Goal: Task Accomplishment & Management: Check status

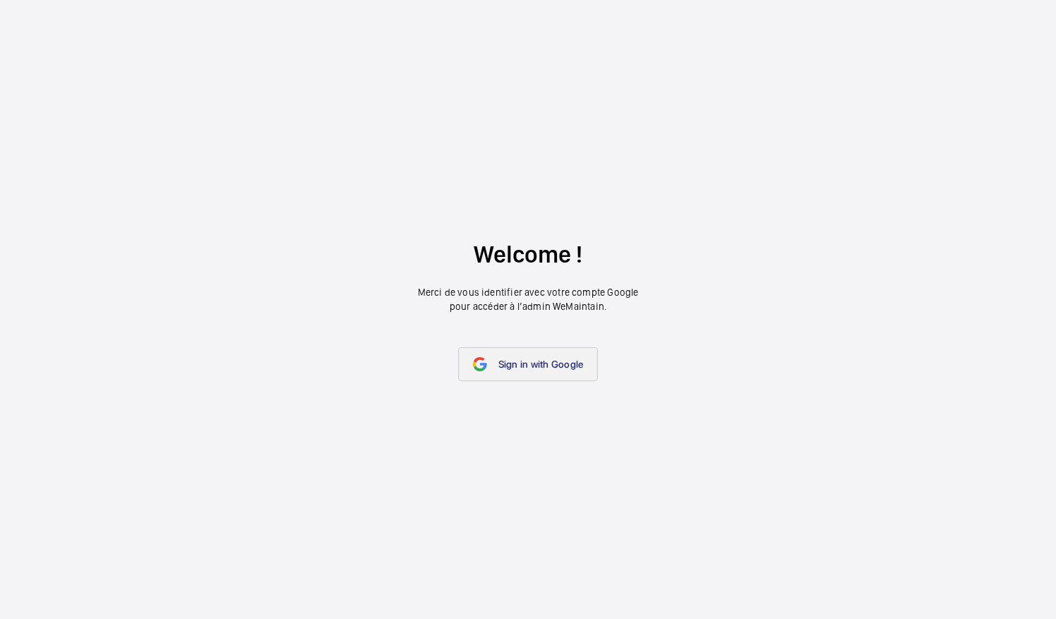
click at [544, 364] on span "Sign in with Google" at bounding box center [540, 364] width 85 height 11
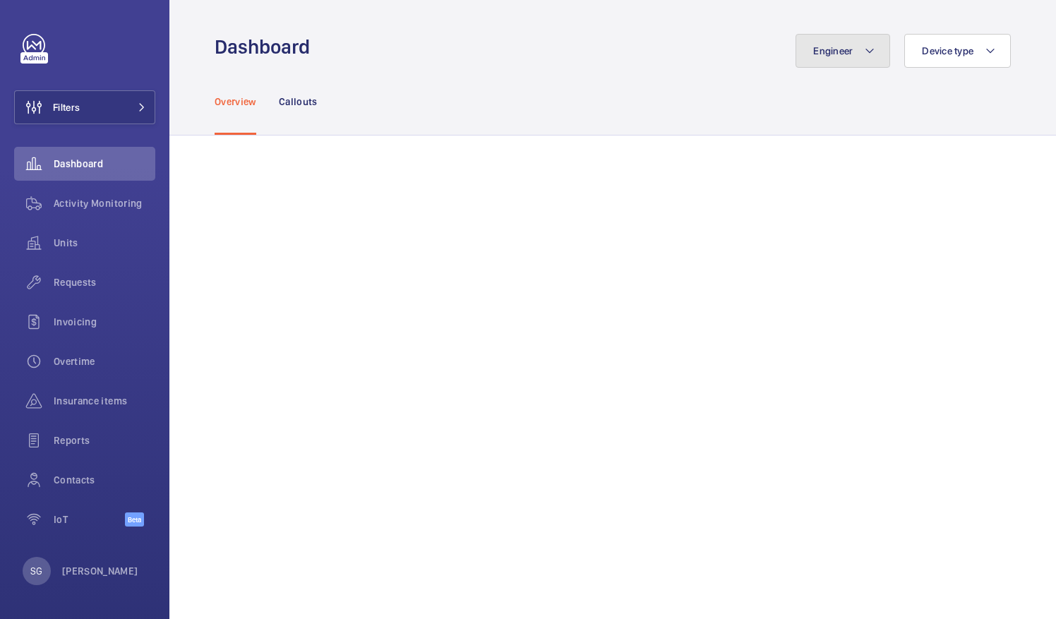
click at [867, 52] on mat-icon at bounding box center [869, 50] width 11 height 17
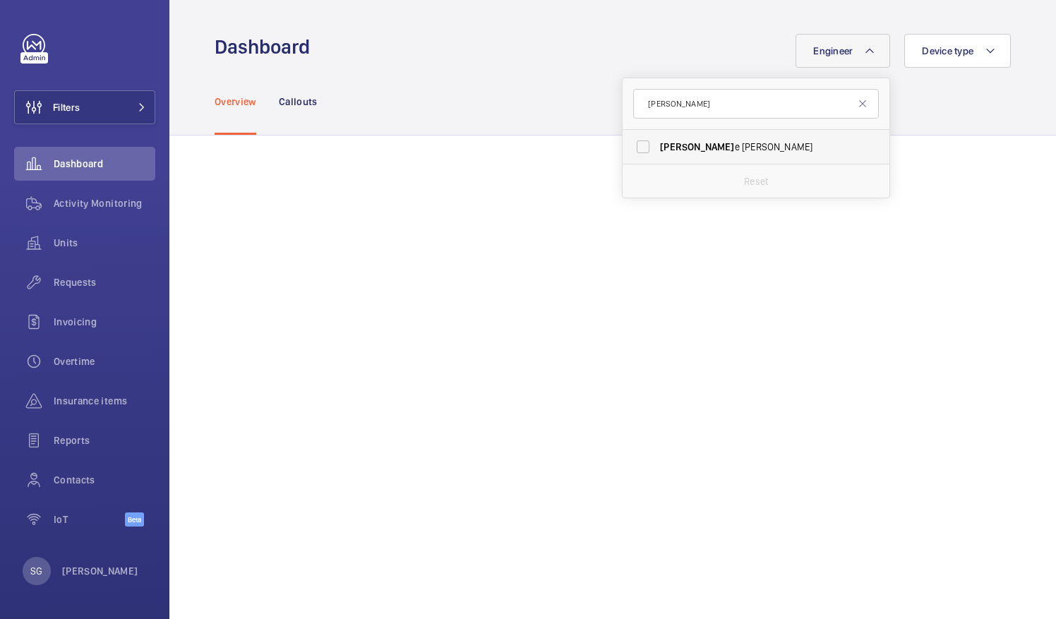
type input "[PERSON_NAME]"
click at [631, 151] on label "[PERSON_NAME]" at bounding box center [745, 147] width 246 height 34
click at [631, 151] on input "[PERSON_NAME]" at bounding box center [643, 147] width 28 height 28
checkbox input "true"
click at [545, 68] on div "Overview Callouts" at bounding box center [613, 101] width 796 height 67
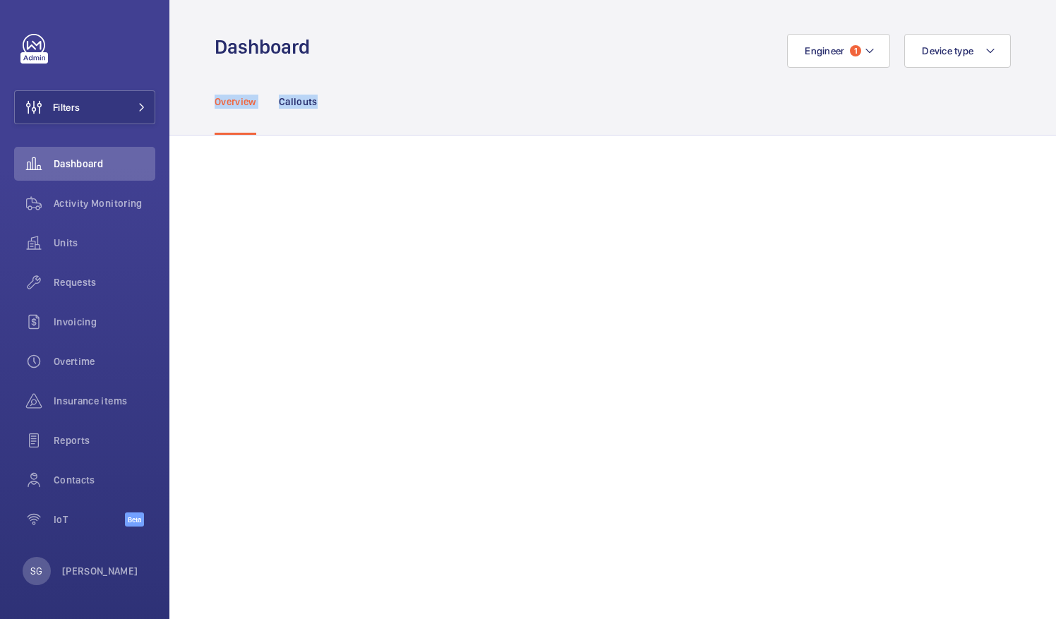
drag, startPoint x: 545, startPoint y: 68, endPoint x: 1058, endPoint y: 32, distance: 514.4
click at [1055, 32] on html "Filters Dashboard Activity Monitoring Units Requests Invoicing Overtime Insuran…" at bounding box center [528, 309] width 1056 height 619
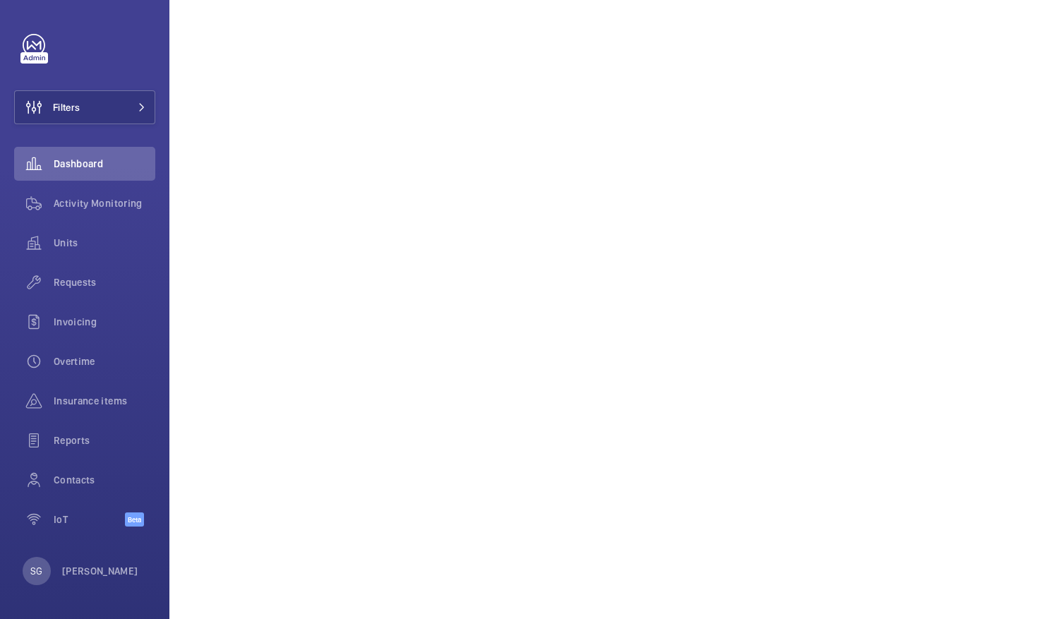
scroll to position [414, 0]
click at [107, 210] on span "Activity Monitoring" at bounding box center [105, 203] width 102 height 14
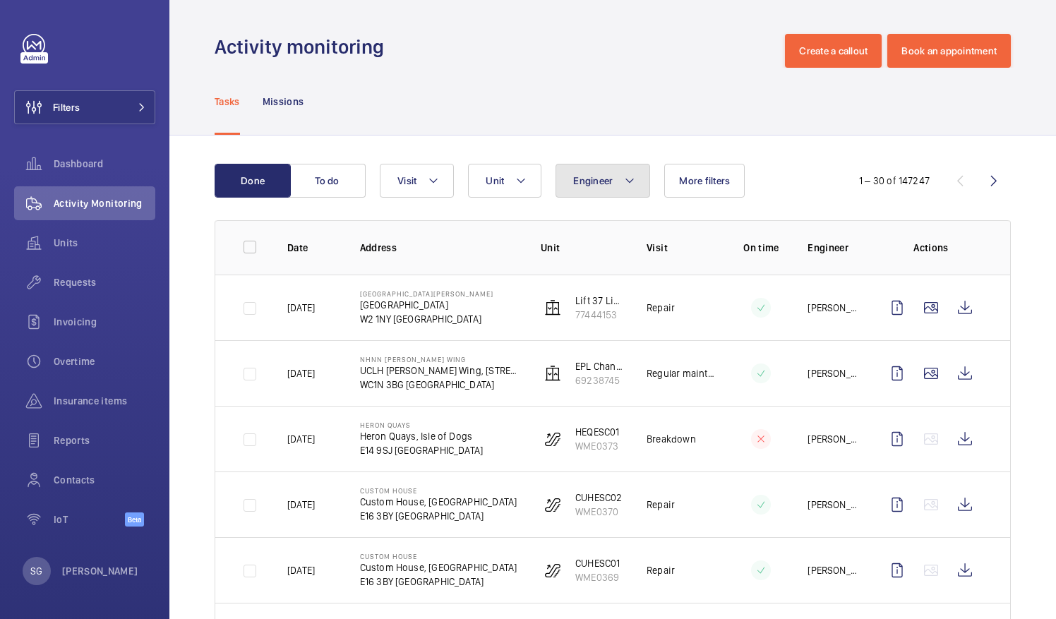
click at [615, 190] on button "Engineer" at bounding box center [602, 181] width 95 height 34
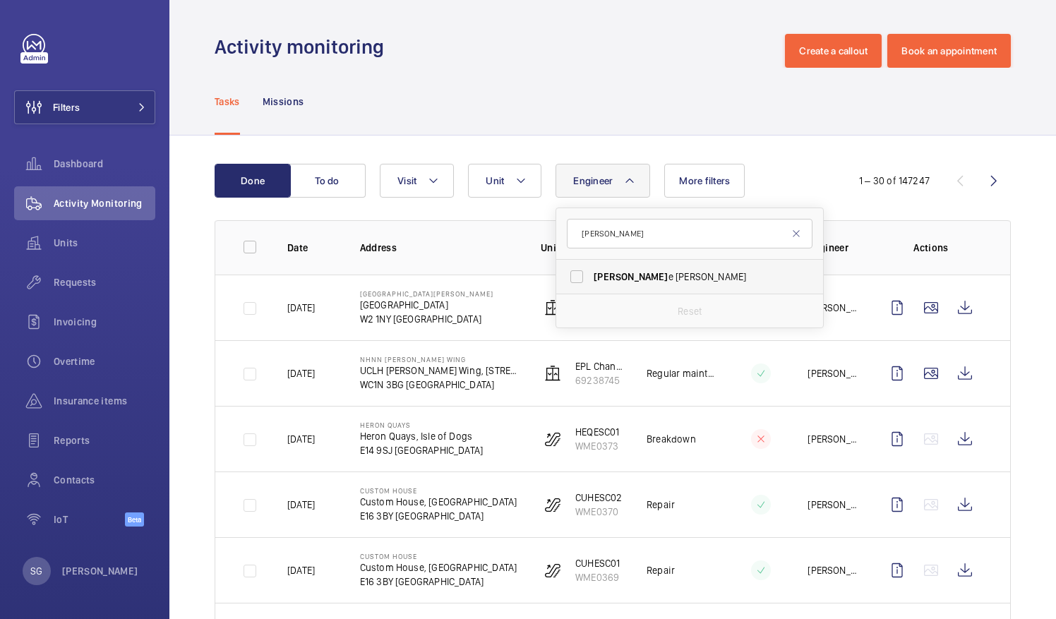
type input "[PERSON_NAME]"
click at [580, 274] on label "[PERSON_NAME]" at bounding box center [679, 277] width 246 height 34
click at [580, 274] on input "[PERSON_NAME]" at bounding box center [577, 277] width 28 height 28
checkbox input "true"
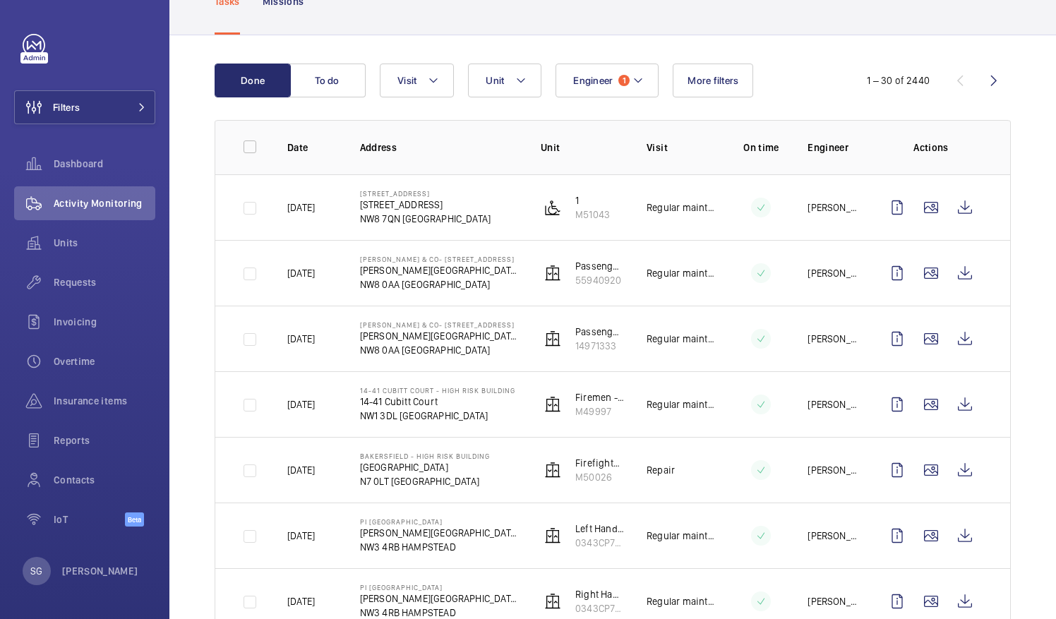
scroll to position [102, 0]
click at [641, 75] on mat-icon at bounding box center [637, 79] width 11 height 17
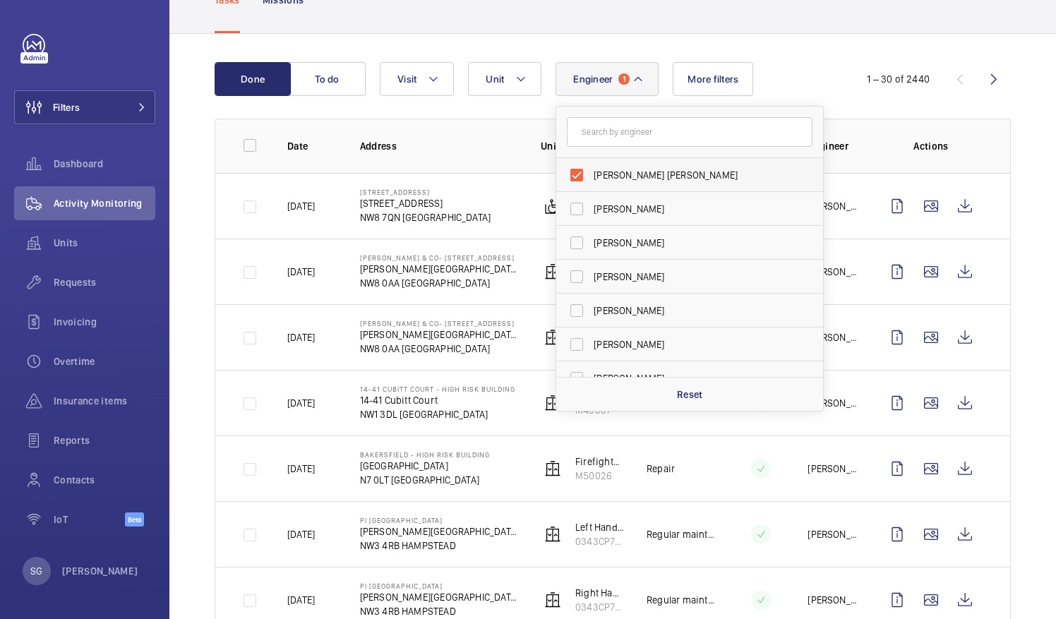
click at [575, 174] on label "[PERSON_NAME] [PERSON_NAME]" at bounding box center [679, 175] width 246 height 34
click at [575, 174] on input "[PERSON_NAME] [PERSON_NAME]" at bounding box center [577, 175] width 28 height 28
checkbox input "false"
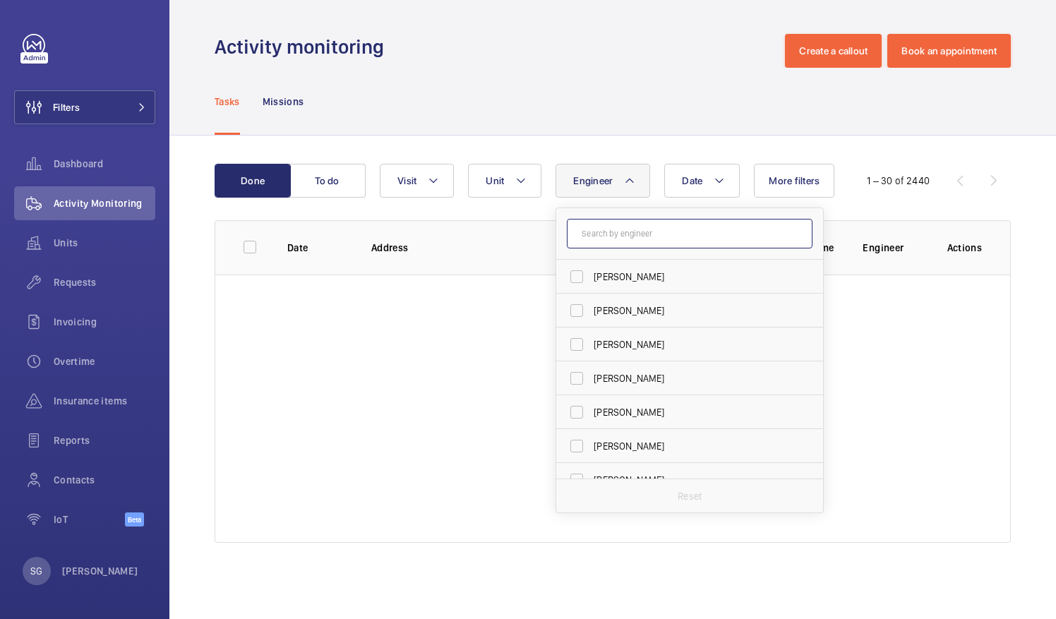
click at [663, 231] on input "text" at bounding box center [690, 234] width 246 height 30
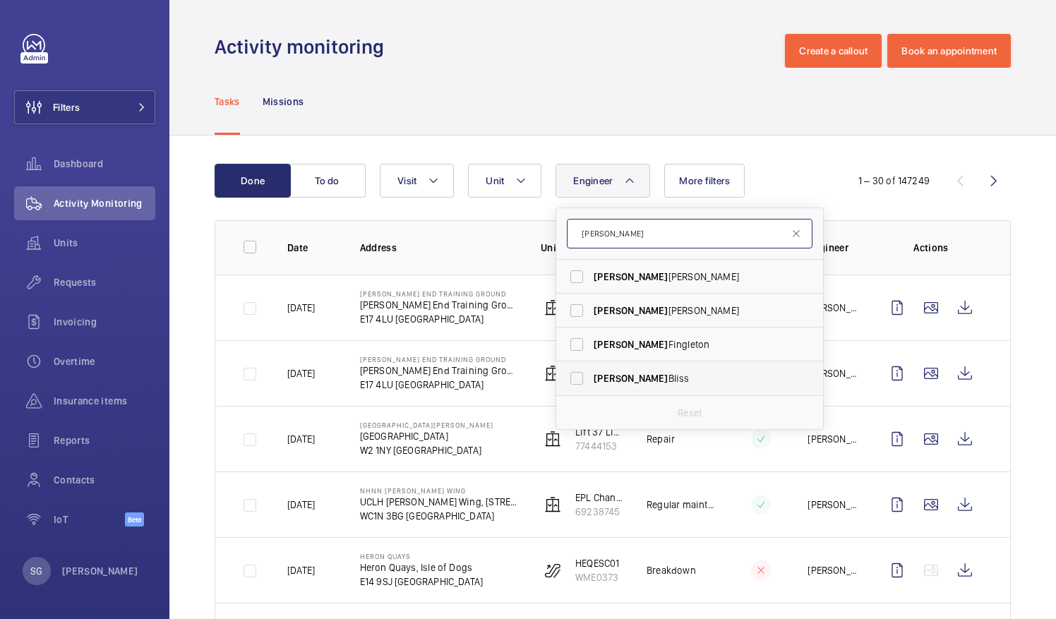
type input "[PERSON_NAME]"
click at [573, 376] on label "[PERSON_NAME]" at bounding box center [679, 378] width 246 height 34
click at [573, 376] on input "[PERSON_NAME]" at bounding box center [577, 378] width 28 height 28
checkbox input "true"
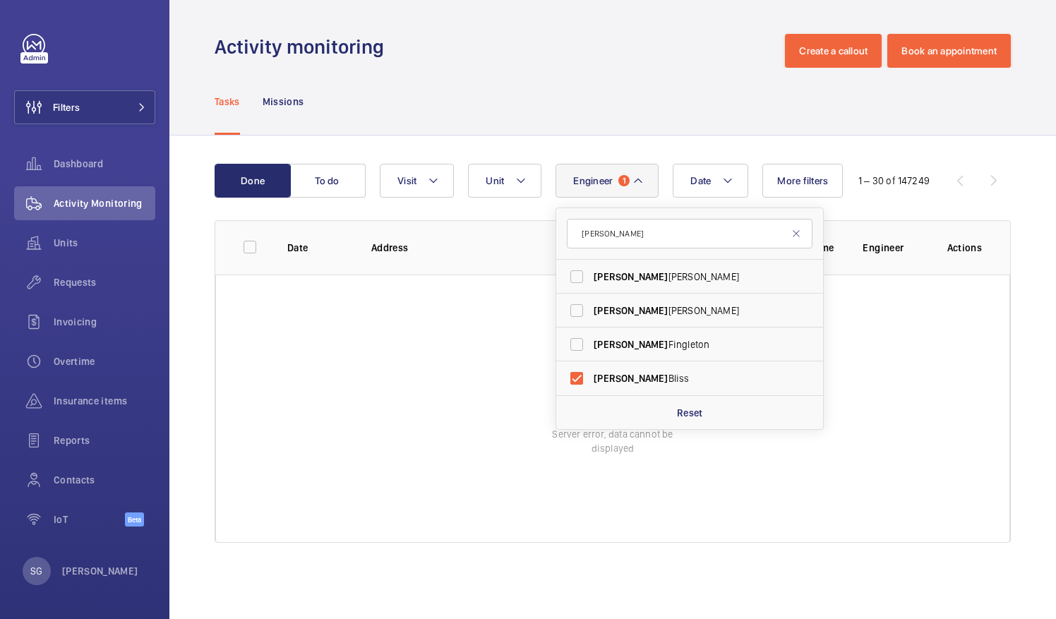
click at [1038, 167] on div "Done To do Date Engineer 1 [PERSON_NAME] [PERSON_NAME] [PERSON_NAME] [PERSON_NA…" at bounding box center [612, 356] width 886 height 441
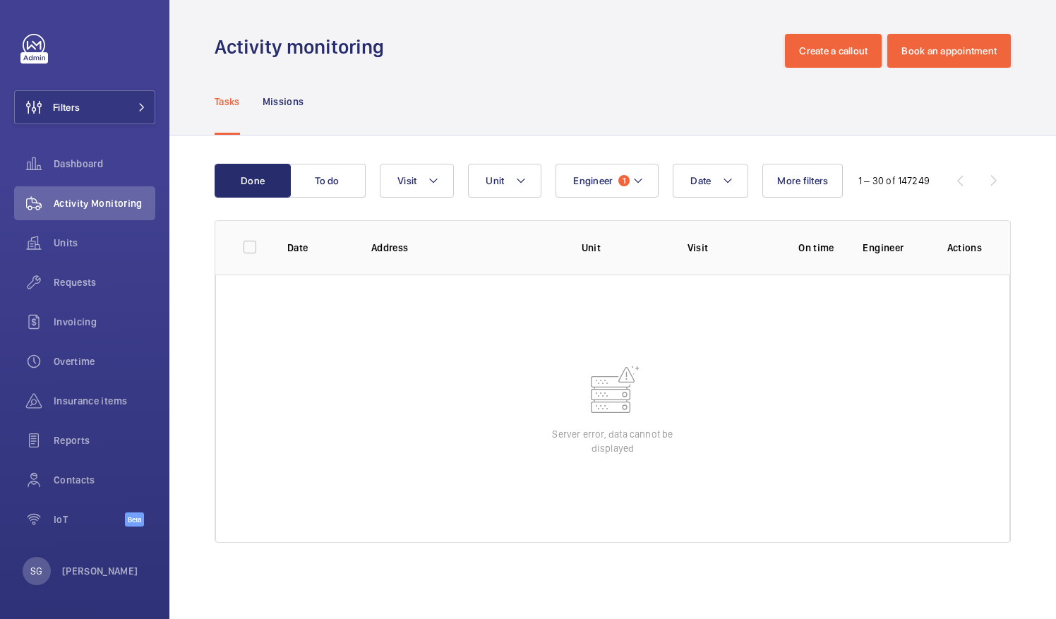
click at [1010, 158] on div "Done To do Date Engineer 1 Unit Visit More filters 1 – 30 of 147249 Date Addres…" at bounding box center [612, 356] width 886 height 441
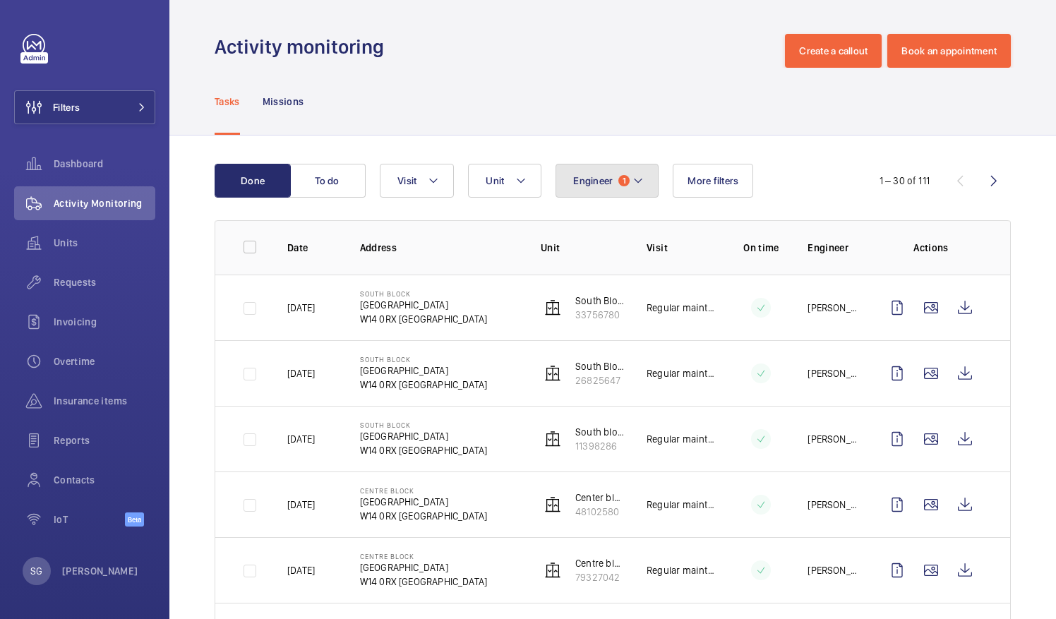
click at [649, 186] on button "Engineer 1" at bounding box center [606, 181] width 103 height 34
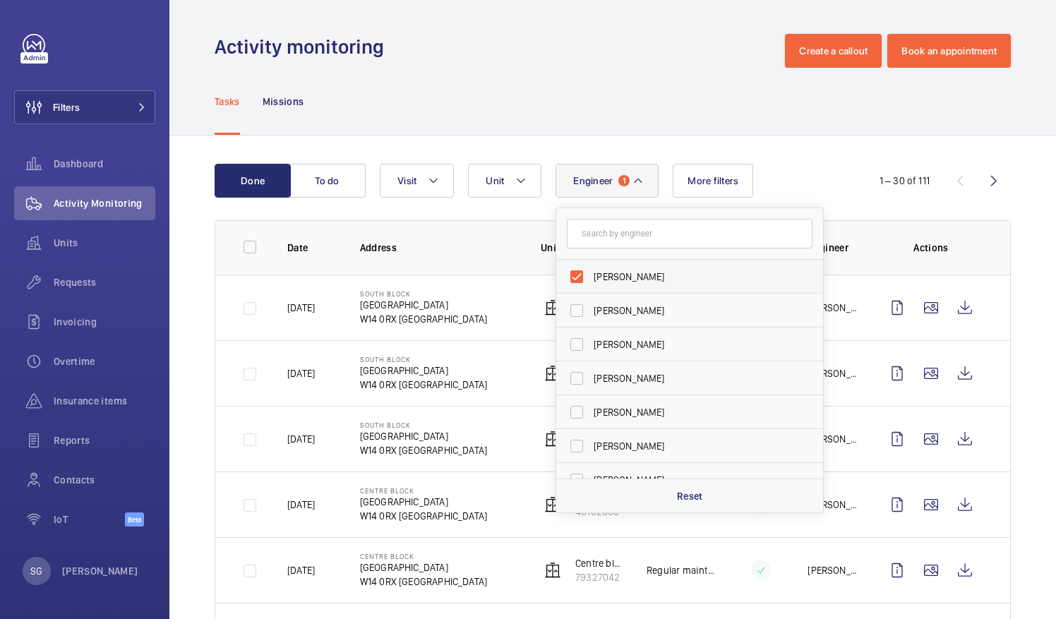
click at [580, 277] on label "[PERSON_NAME]" at bounding box center [679, 277] width 246 height 34
click at [580, 277] on input "[PERSON_NAME]" at bounding box center [577, 277] width 28 height 28
checkbox input "false"
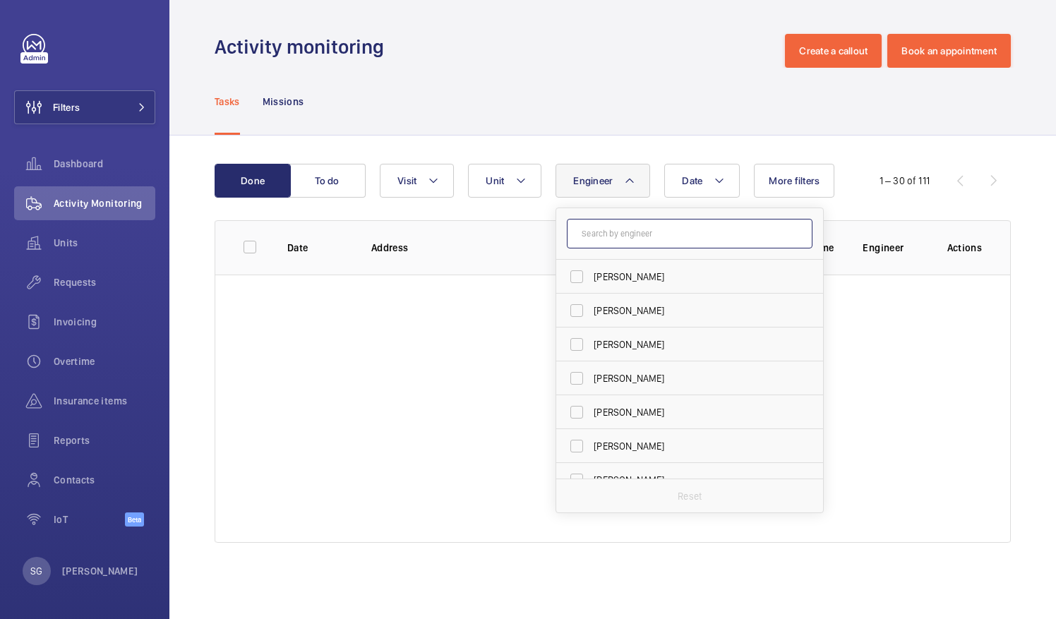
click at [622, 233] on input "text" at bounding box center [690, 234] width 246 height 30
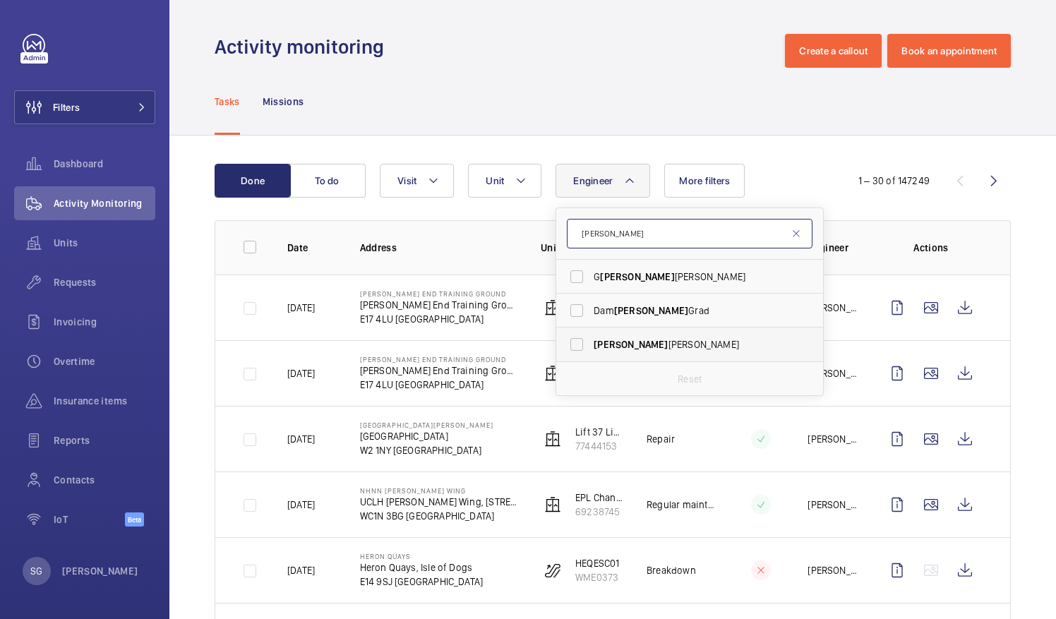
type input "ian"
click at [578, 349] on label "Ian Thompson" at bounding box center [679, 344] width 246 height 34
click at [578, 349] on input "Ian Thompson" at bounding box center [577, 344] width 28 height 28
checkbox input "true"
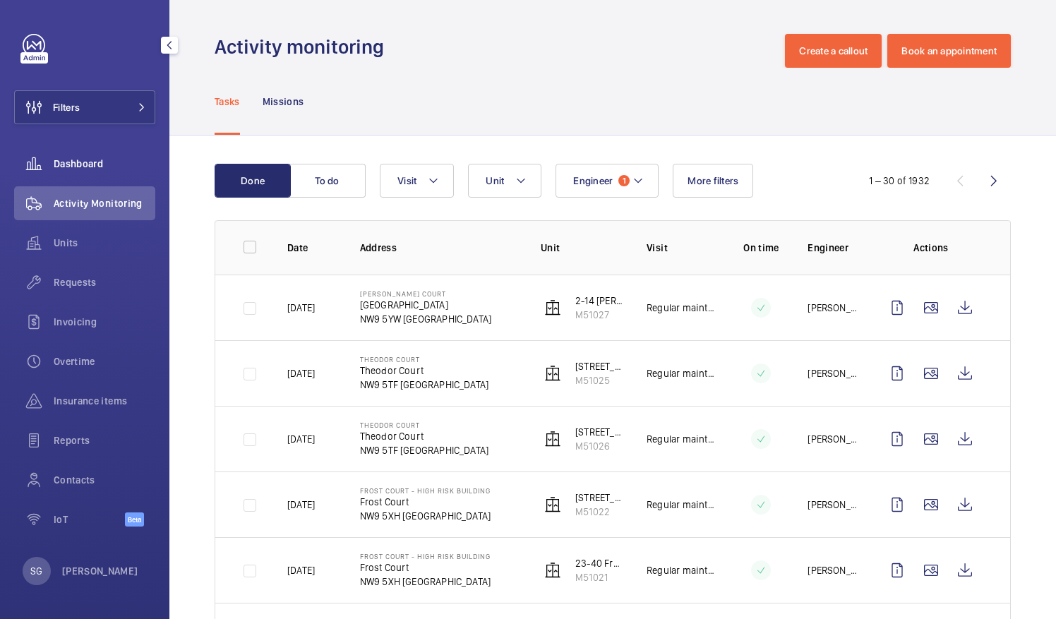
click at [78, 162] on span "Dashboard" at bounding box center [105, 164] width 102 height 14
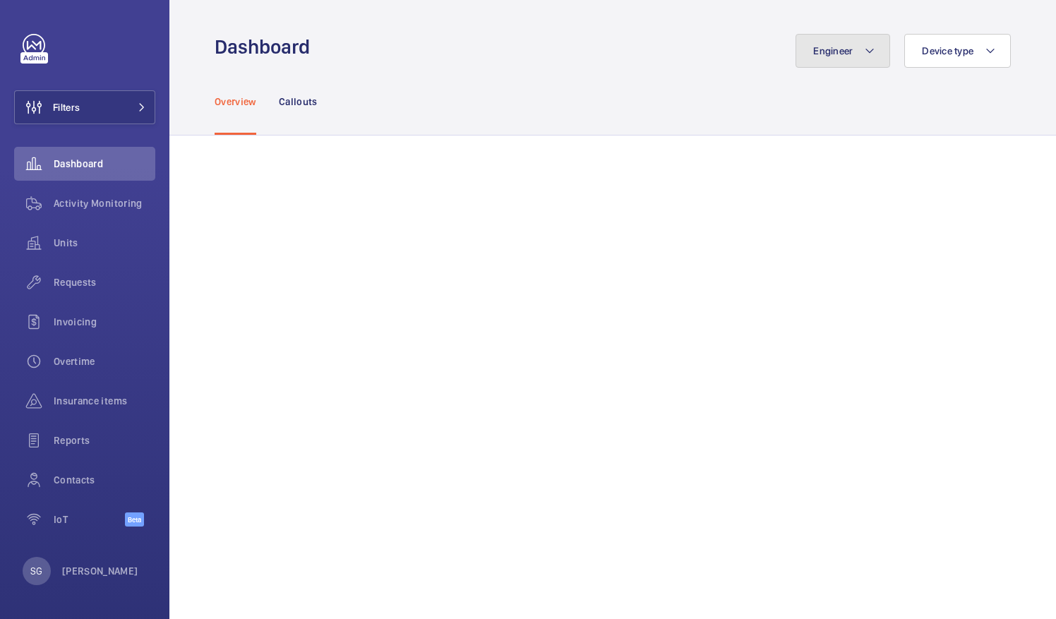
click at [800, 52] on button "Engineer" at bounding box center [842, 51] width 95 height 34
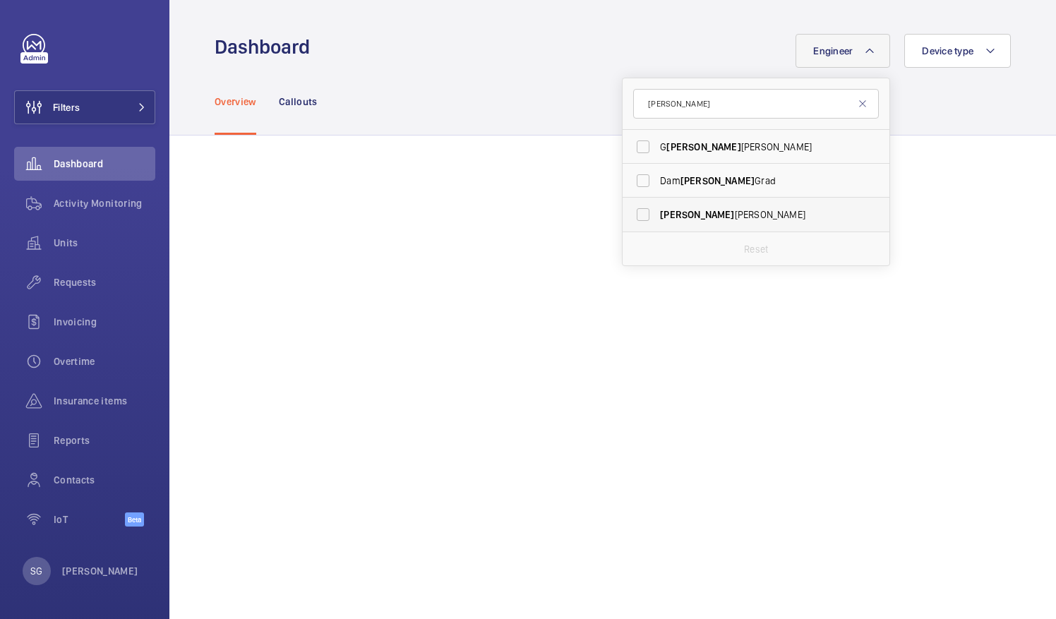
type input "ian"
click at [634, 217] on label "Ian Thompson" at bounding box center [745, 215] width 246 height 34
click at [634, 217] on input "Ian Thompson" at bounding box center [643, 214] width 28 height 28
click at [630, 215] on label "Ian Thompson" at bounding box center [745, 215] width 246 height 34
click at [630, 215] on input "Ian Thompson" at bounding box center [643, 214] width 28 height 28
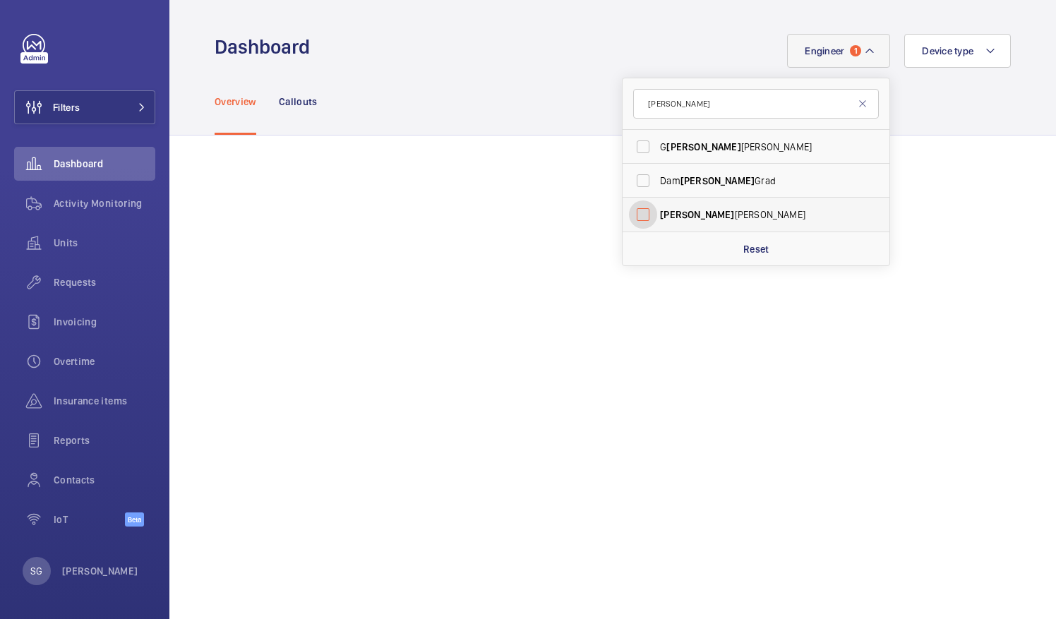
checkbox input "false"
click at [657, 113] on input "ian" at bounding box center [756, 104] width 246 height 30
type input "i"
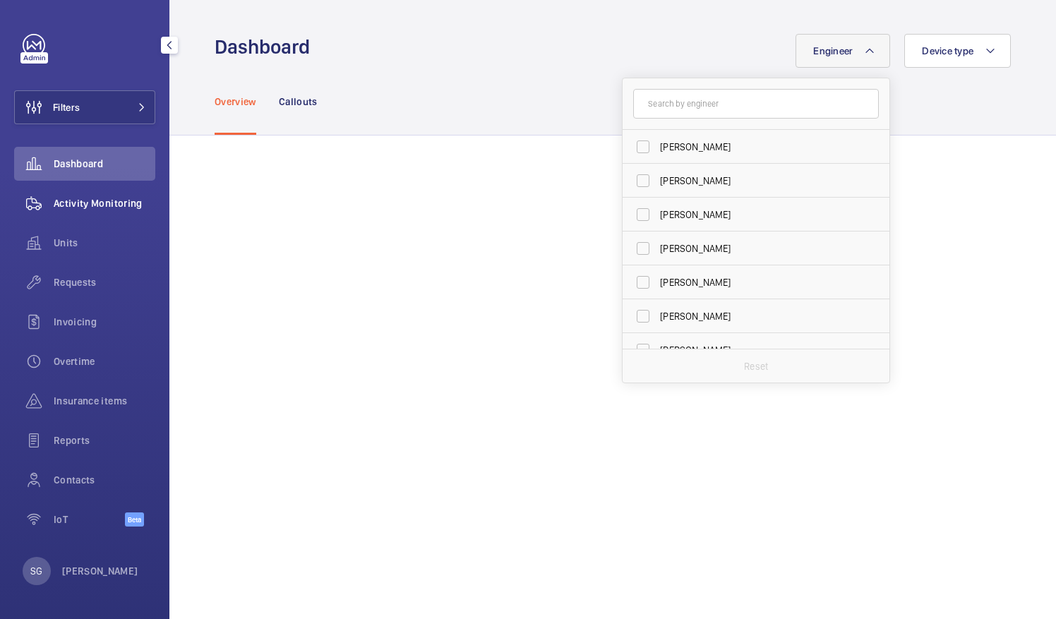
click at [102, 203] on span "Activity Monitoring" at bounding box center [105, 203] width 102 height 14
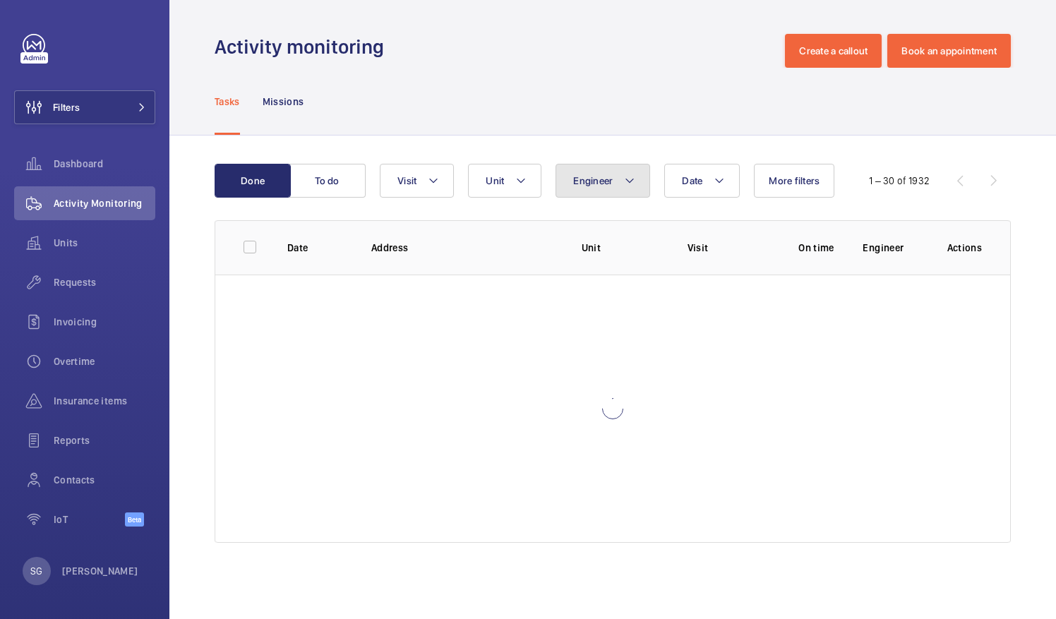
click at [589, 177] on span "Engineer" at bounding box center [593, 180] width 40 height 11
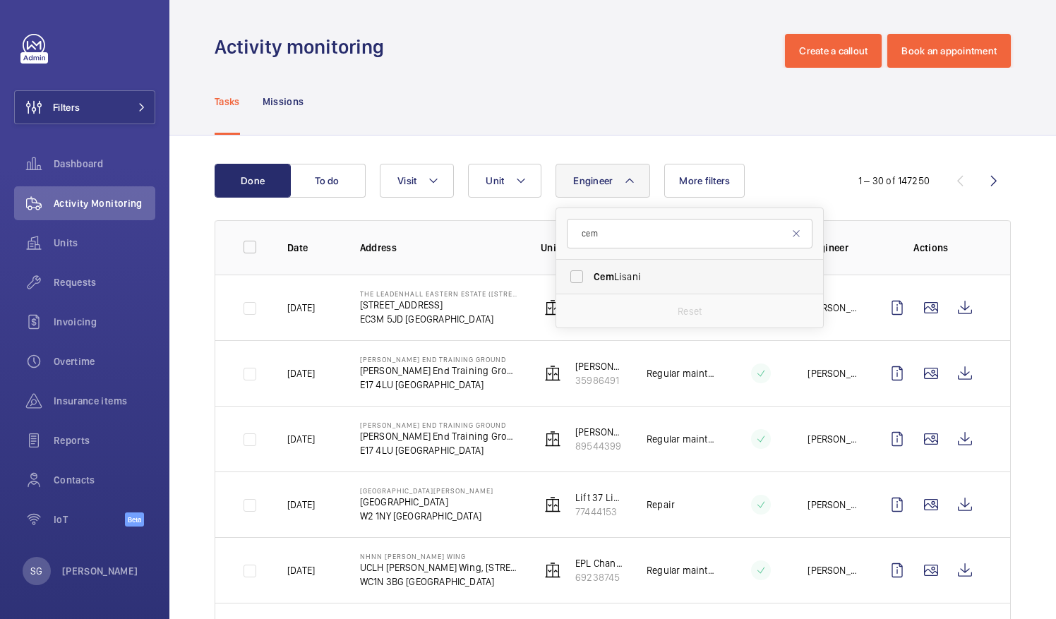
type input "cem"
click at [576, 276] on label "Cem Lisani" at bounding box center [679, 277] width 246 height 34
click at [576, 276] on input "Cem Lisani" at bounding box center [577, 277] width 28 height 28
checkbox input "true"
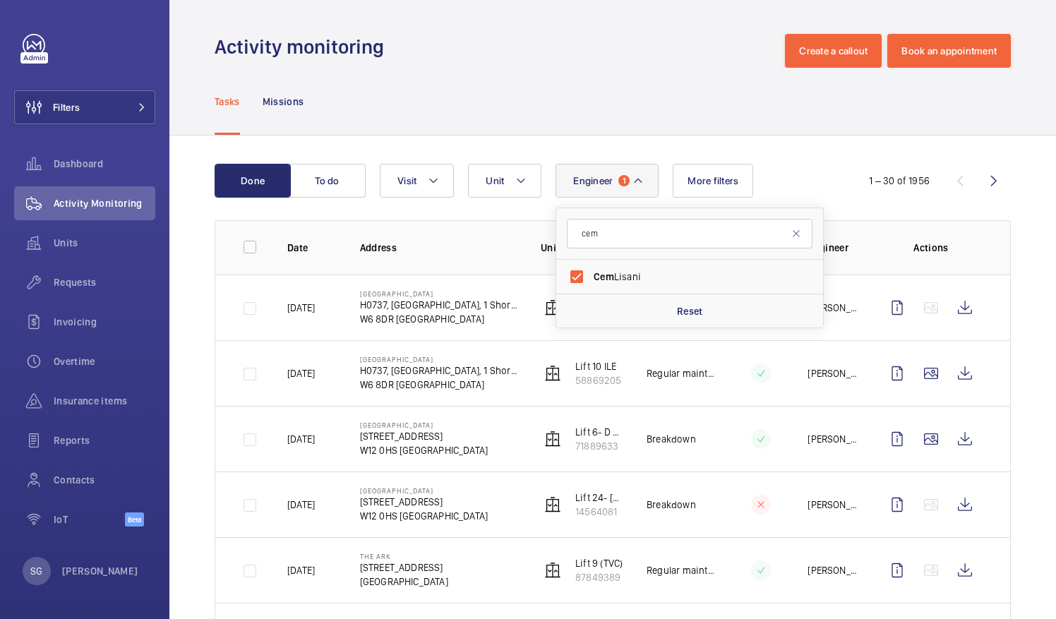
click at [568, 110] on div "Tasks Missions" at bounding box center [613, 101] width 796 height 67
click at [124, 172] on div "Dashboard" at bounding box center [84, 164] width 141 height 34
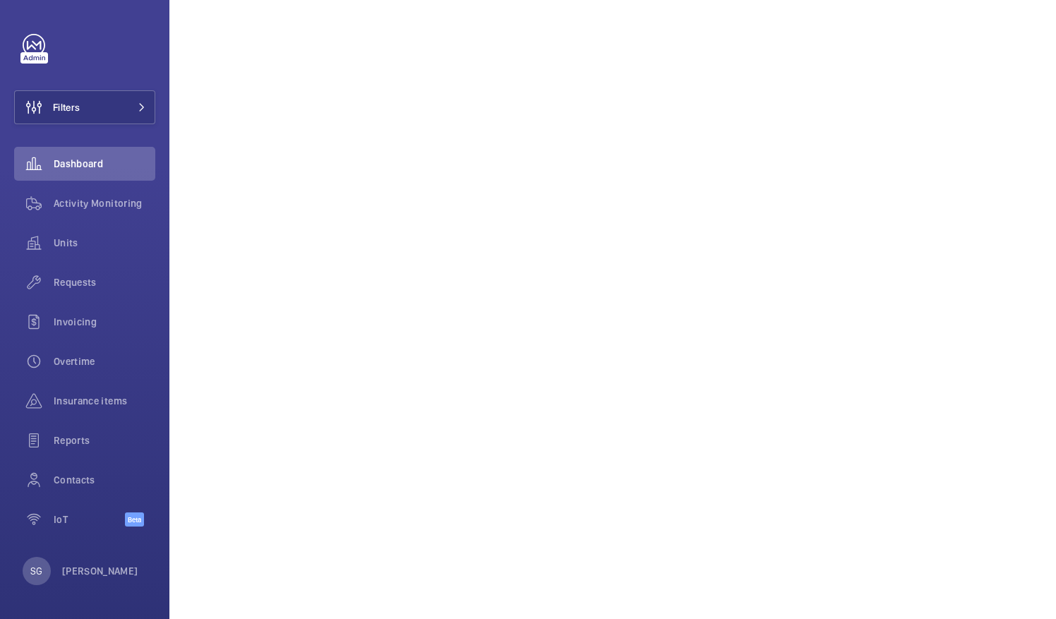
scroll to position [456, 0]
click at [90, 199] on span "Activity Monitoring" at bounding box center [105, 203] width 102 height 14
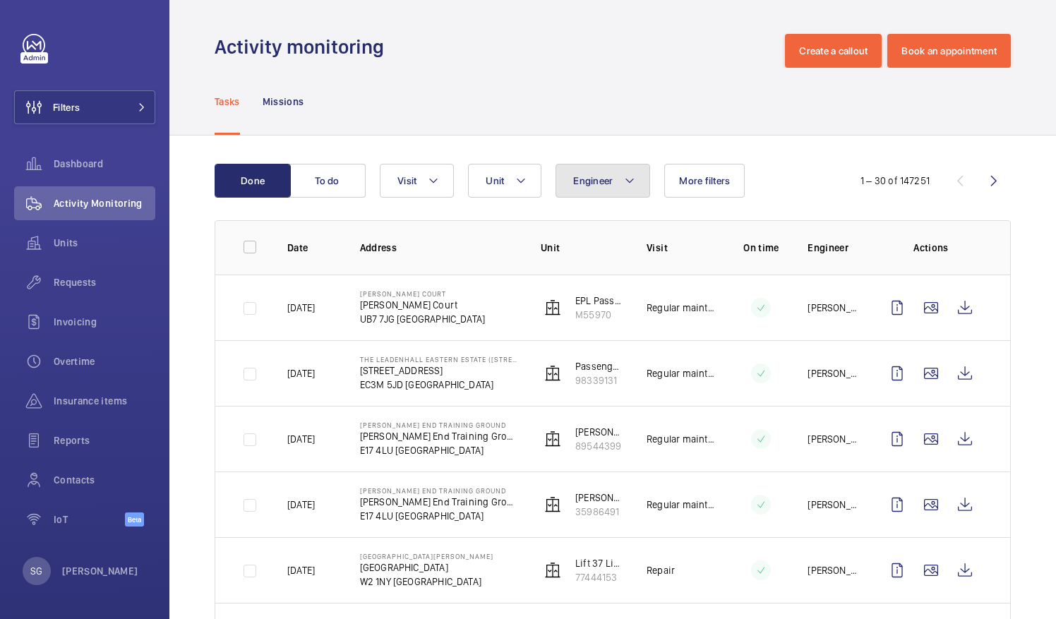
click at [600, 191] on button "Engineer" at bounding box center [602, 181] width 95 height 34
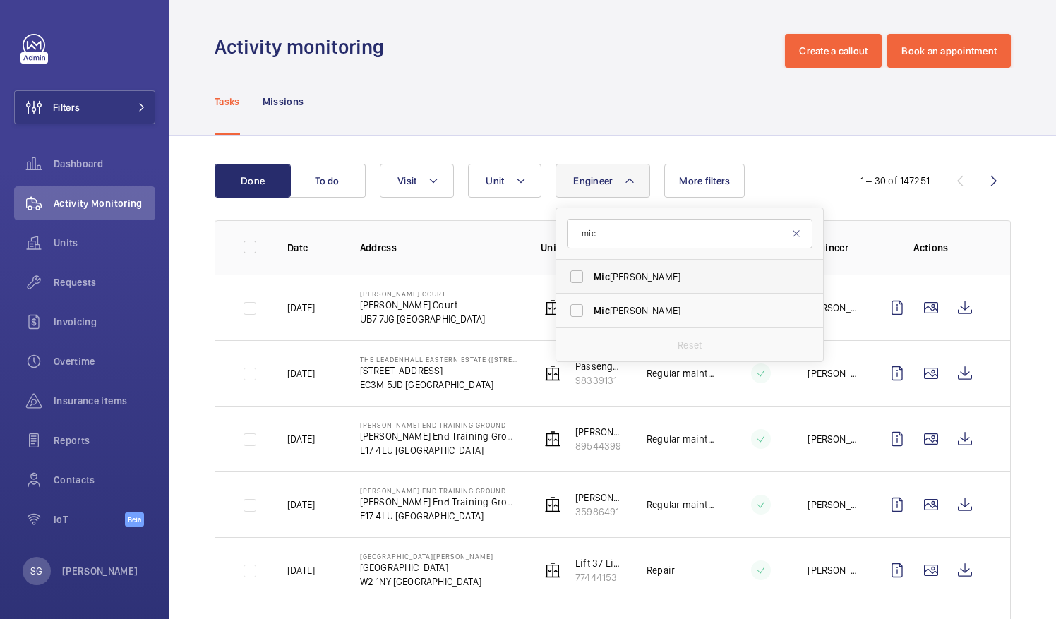
type input "mic"
click at [576, 277] on label "Mic hael Lyons" at bounding box center [679, 277] width 246 height 34
click at [576, 277] on input "Mic hael Lyons" at bounding box center [577, 277] width 28 height 28
checkbox input "true"
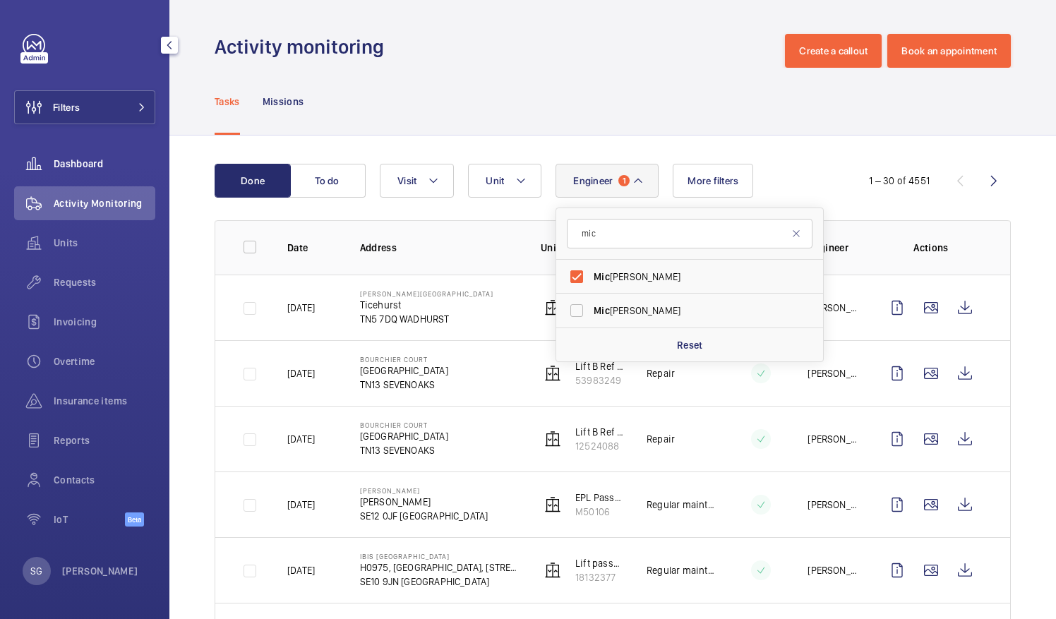
click at [52, 164] on wm-front-icon-button at bounding box center [34, 164] width 40 height 34
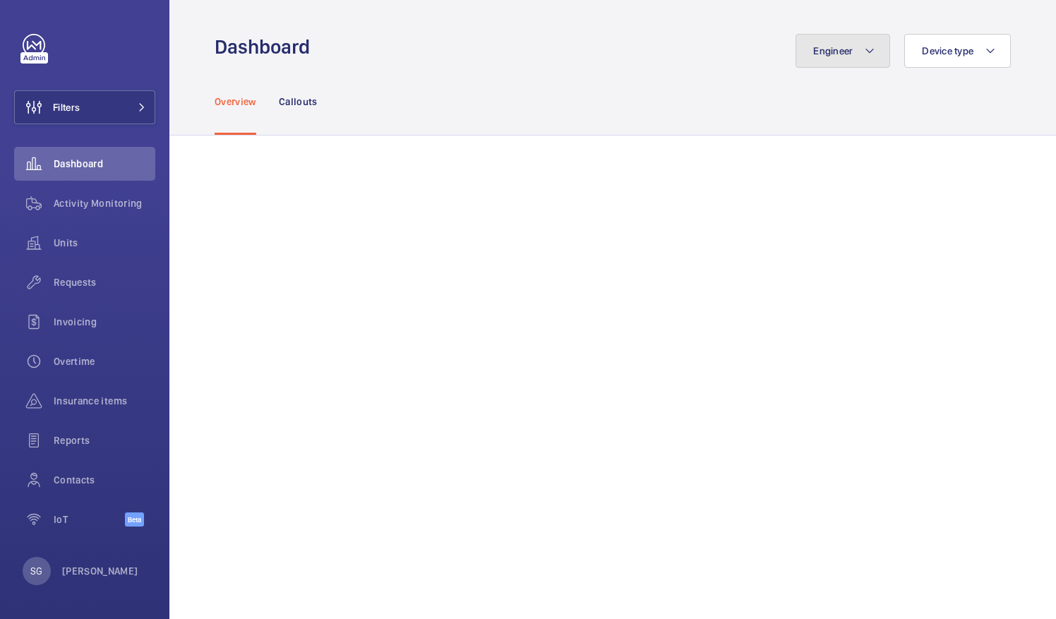
click at [851, 40] on button "Engineer" at bounding box center [842, 51] width 95 height 34
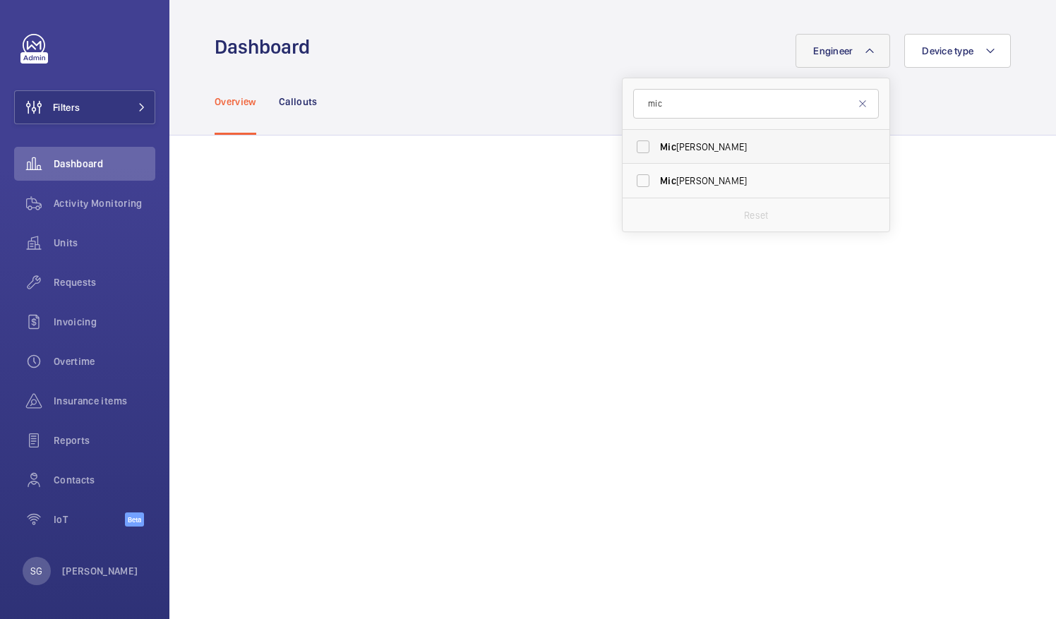
type input "mic"
click at [639, 143] on label "Mic hael Lyons" at bounding box center [745, 147] width 246 height 34
click at [639, 143] on input "Mic hael Lyons" at bounding box center [643, 147] width 28 height 28
click at [632, 148] on label "Mic hael Lyons" at bounding box center [745, 147] width 246 height 34
click at [632, 148] on input "Mic hael Lyons" at bounding box center [643, 147] width 28 height 28
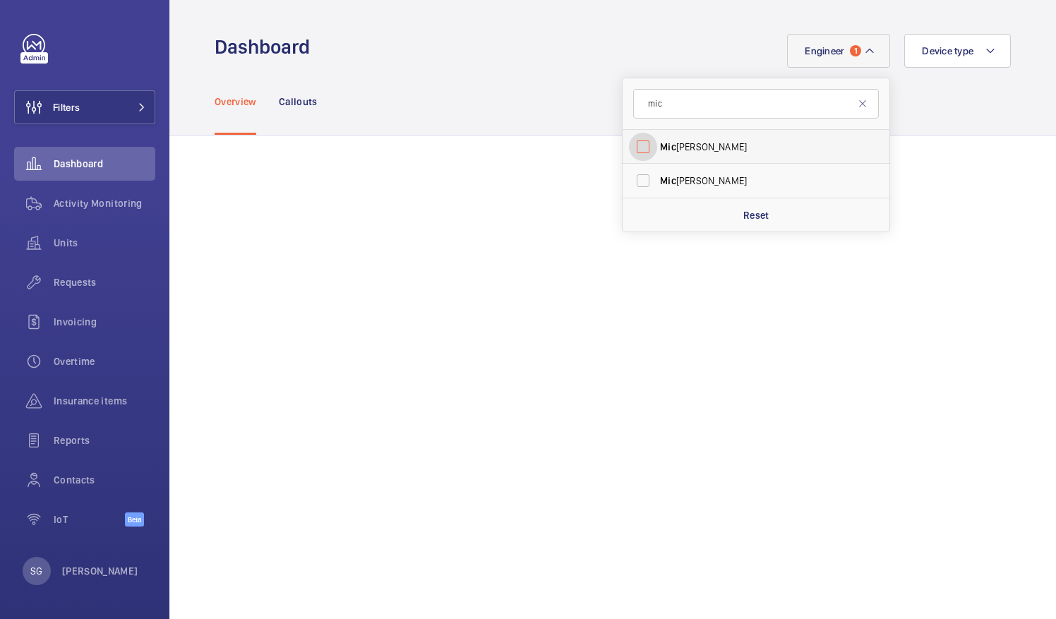
checkbox input "false"
click at [89, 239] on span "Units" at bounding box center [105, 243] width 102 height 14
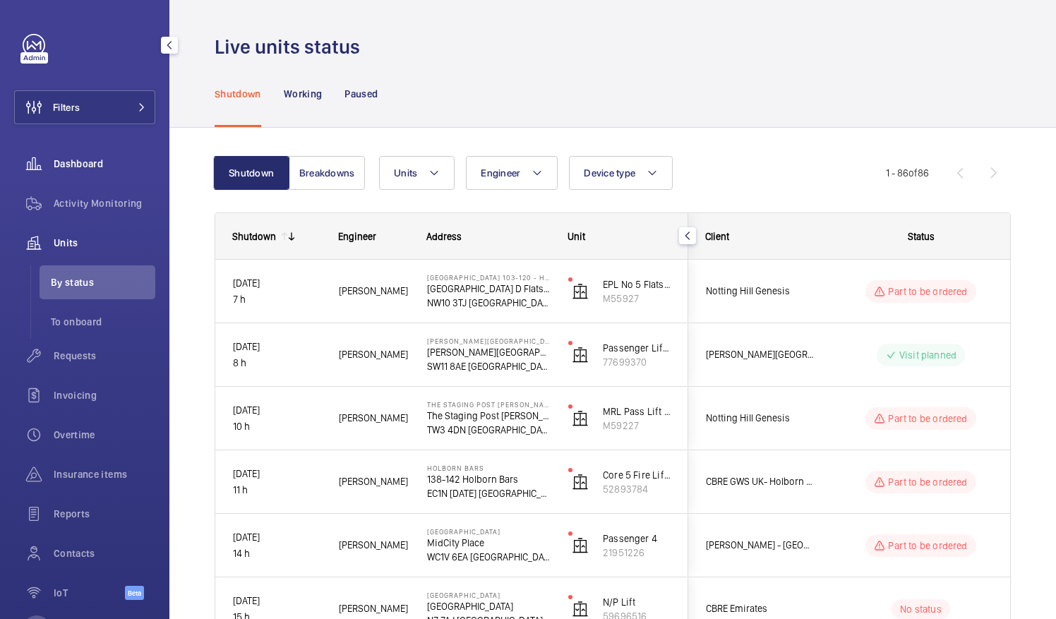
click at [115, 166] on span "Dashboard" at bounding box center [105, 164] width 102 height 14
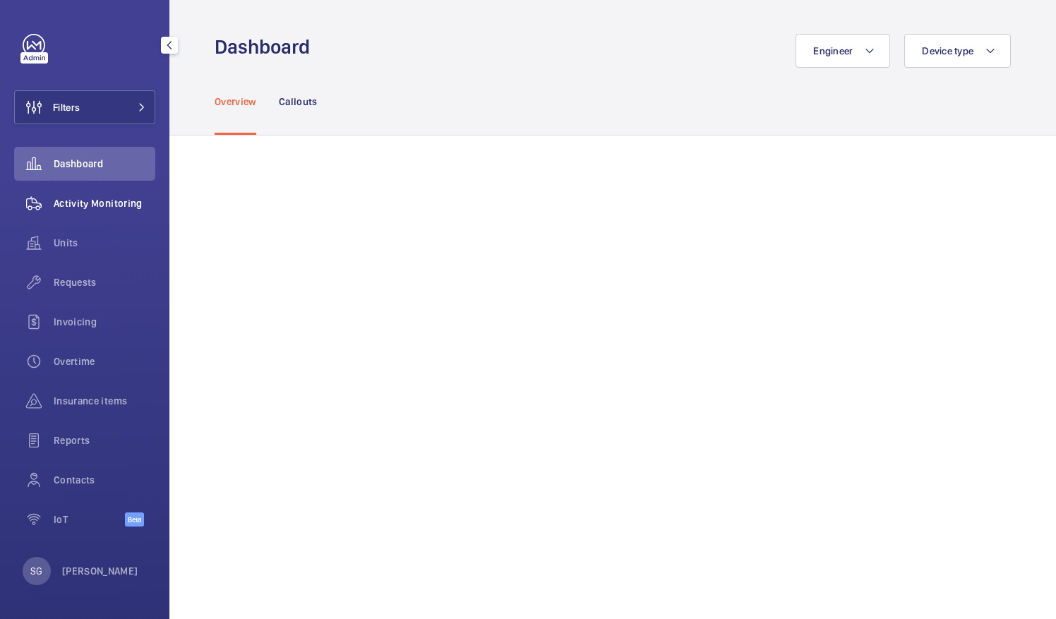
click at [114, 195] on div "Activity Monitoring" at bounding box center [84, 203] width 141 height 34
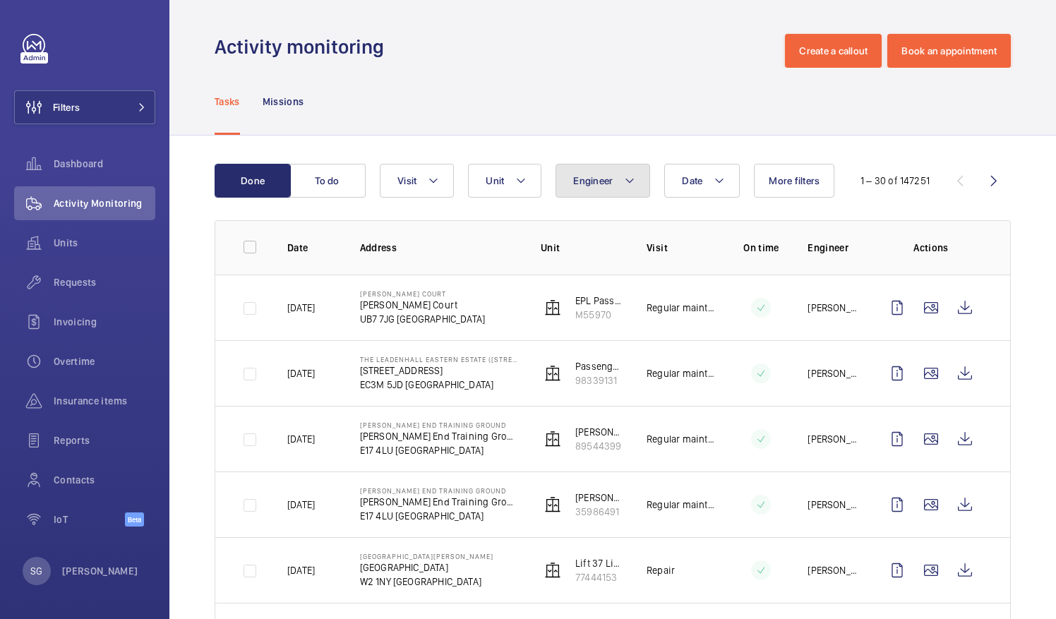
click at [596, 178] on span "Engineer" at bounding box center [593, 180] width 40 height 11
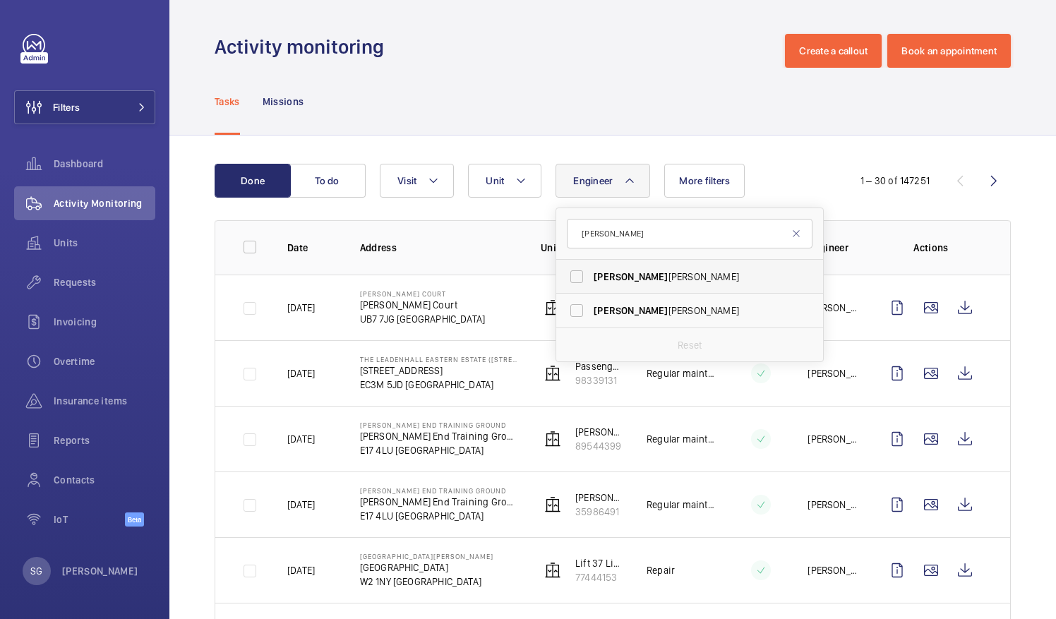
type input "john"
click at [583, 274] on label "John Breslin" at bounding box center [679, 277] width 246 height 34
click at [583, 274] on input "John Breslin" at bounding box center [577, 277] width 28 height 28
checkbox input "true"
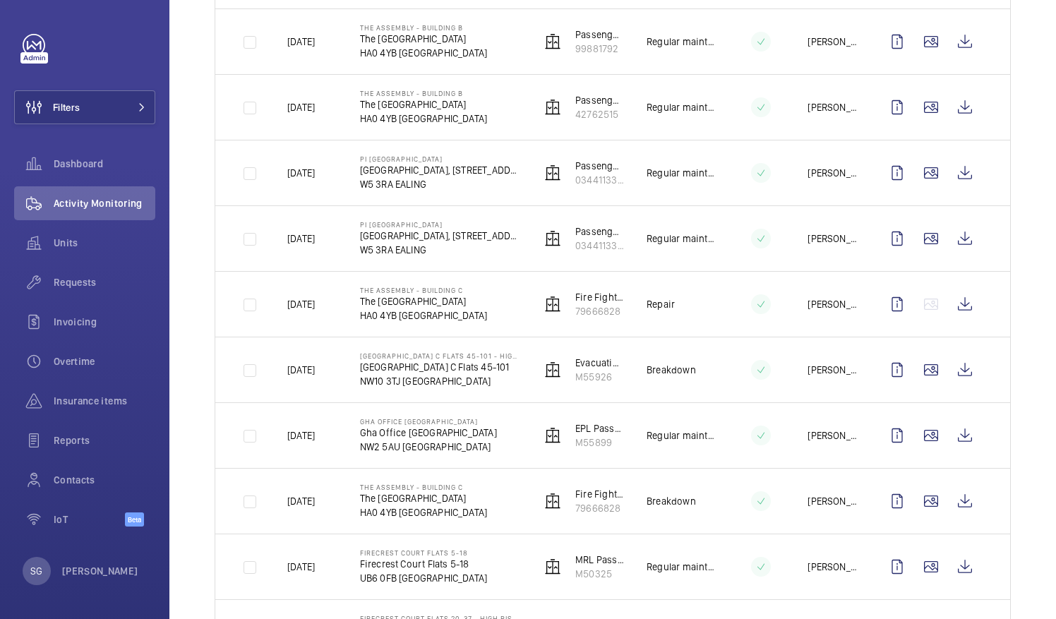
scroll to position [992, 0]
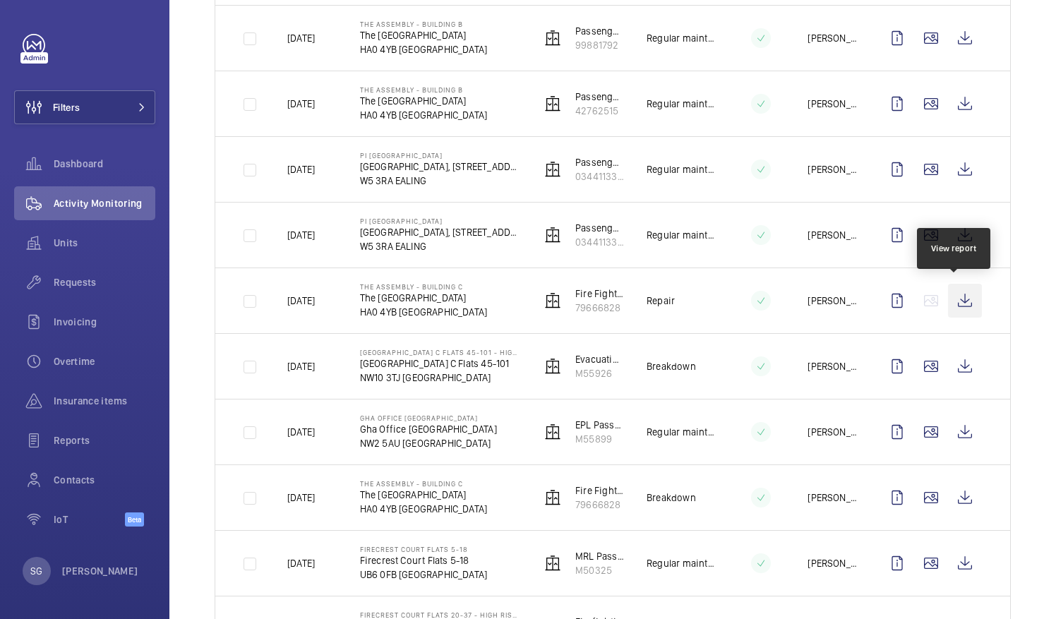
click at [956, 296] on wm-front-icon-button at bounding box center [965, 301] width 34 height 34
